Goal: Communication & Community: Answer question/provide support

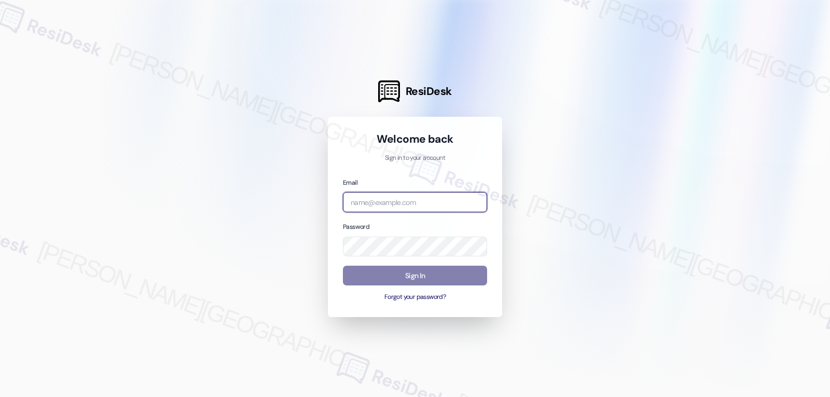
click at [383, 207] on input "email" at bounding box center [415, 202] width 144 height 20
paste input "[EMAIL_ADDRESS][DOMAIN_NAME]"
type input "[EMAIL_ADDRESS][DOMAIN_NAME]"
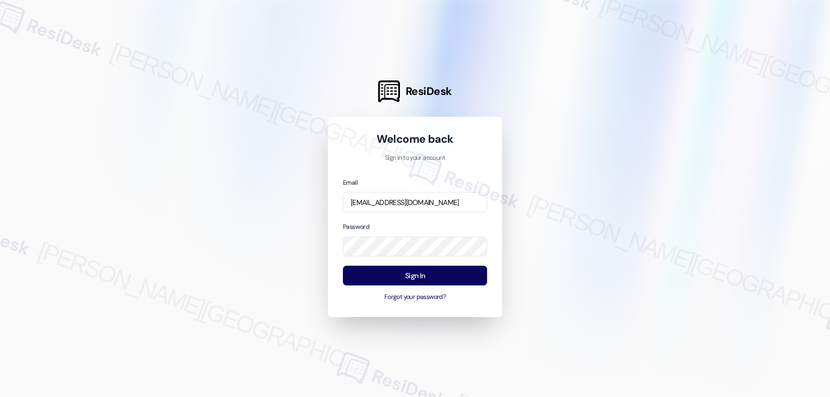
click at [438, 221] on div "Password" at bounding box center [415, 238] width 144 height 35
click at [420, 275] on button "Sign In" at bounding box center [415, 276] width 144 height 20
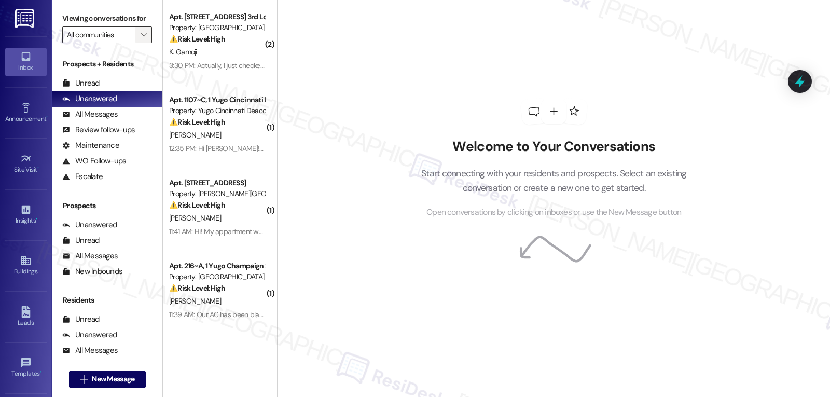
click at [140, 43] on span "" at bounding box center [144, 34] width 10 height 17
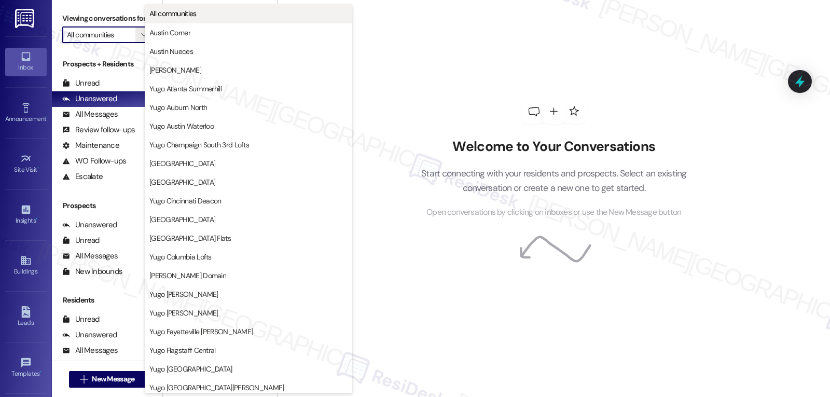
click at [185, 9] on span "All communities" at bounding box center [172, 13] width 47 height 10
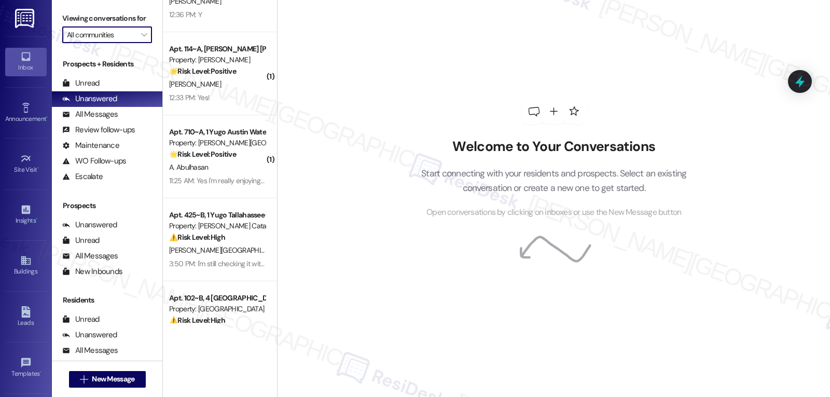
scroll to position [3165, 0]
